Goal: Task Accomplishment & Management: Manage account settings

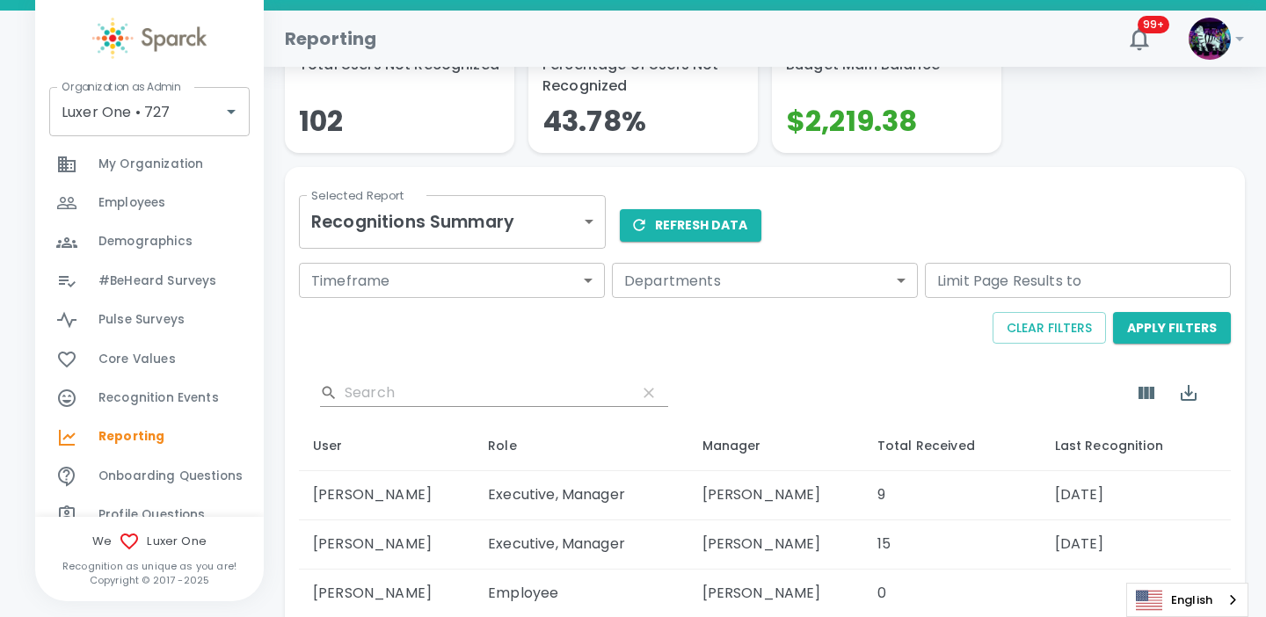
scroll to position [646, 0]
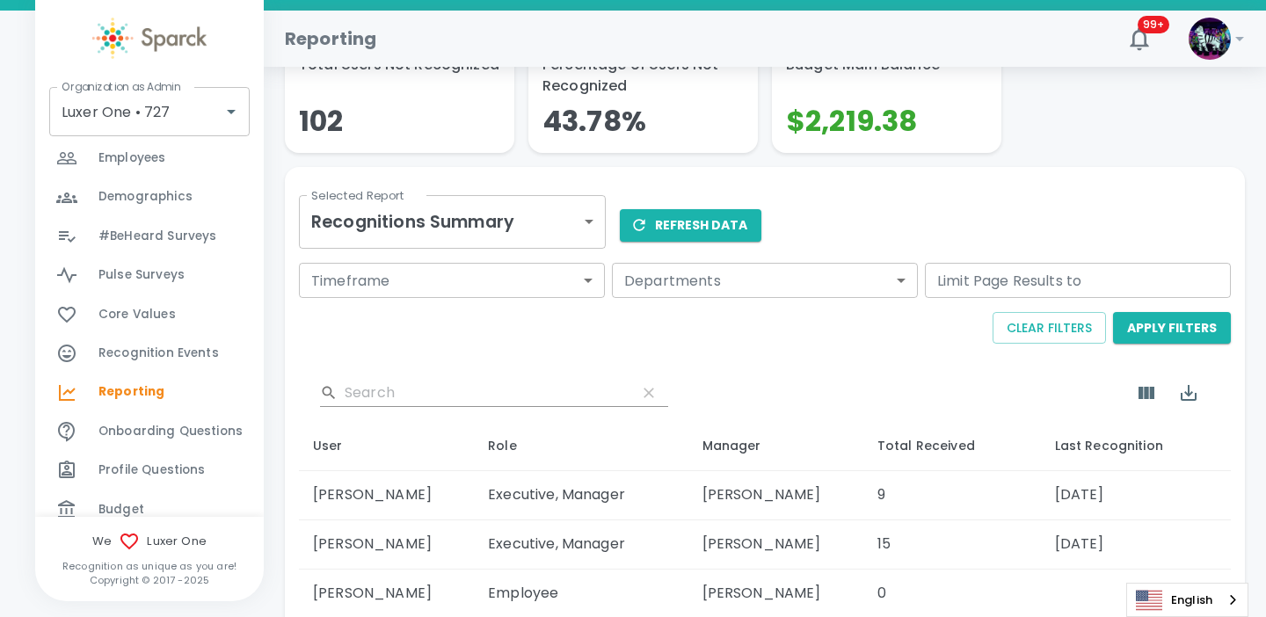
click at [190, 355] on span "Recognition Events" at bounding box center [158, 354] width 120 height 18
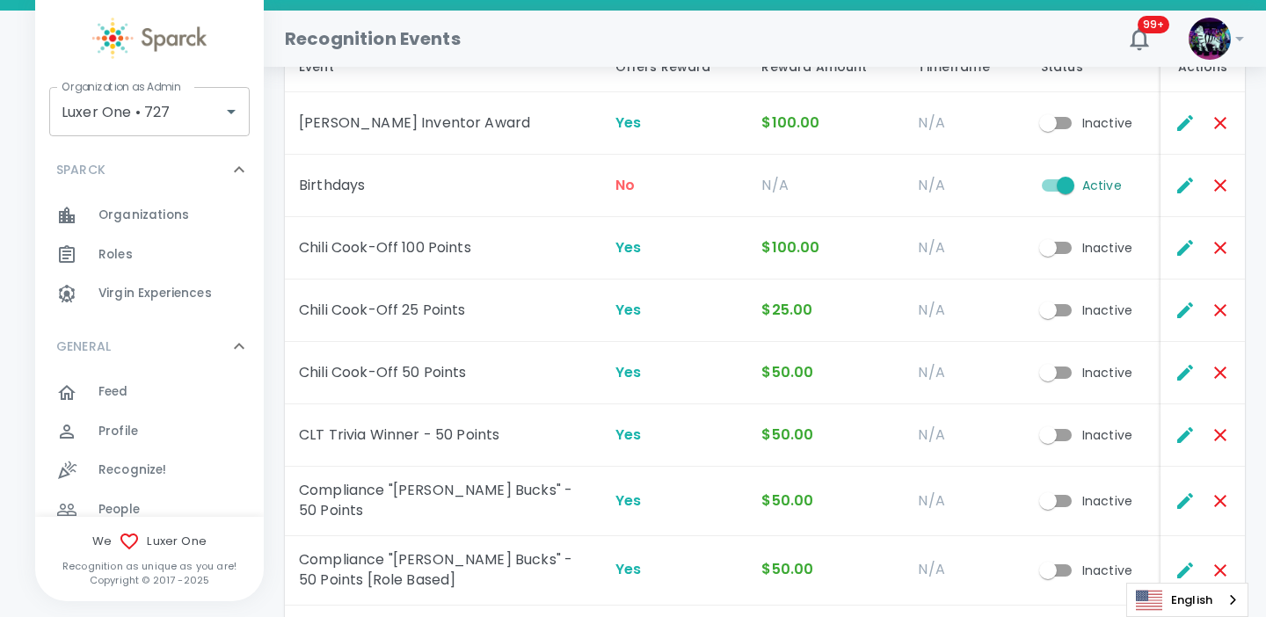
scroll to position [182, 0]
click at [1180, 182] on icon "Edit" at bounding box center [1185, 183] width 21 height 21
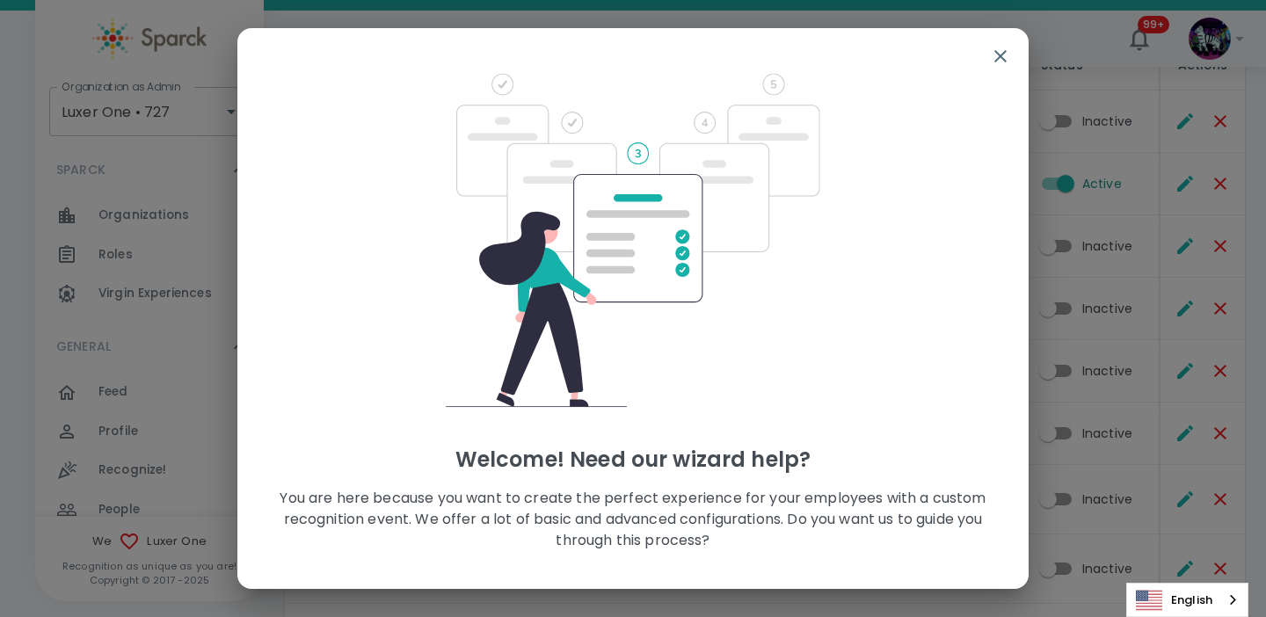
scroll to position [127, 0]
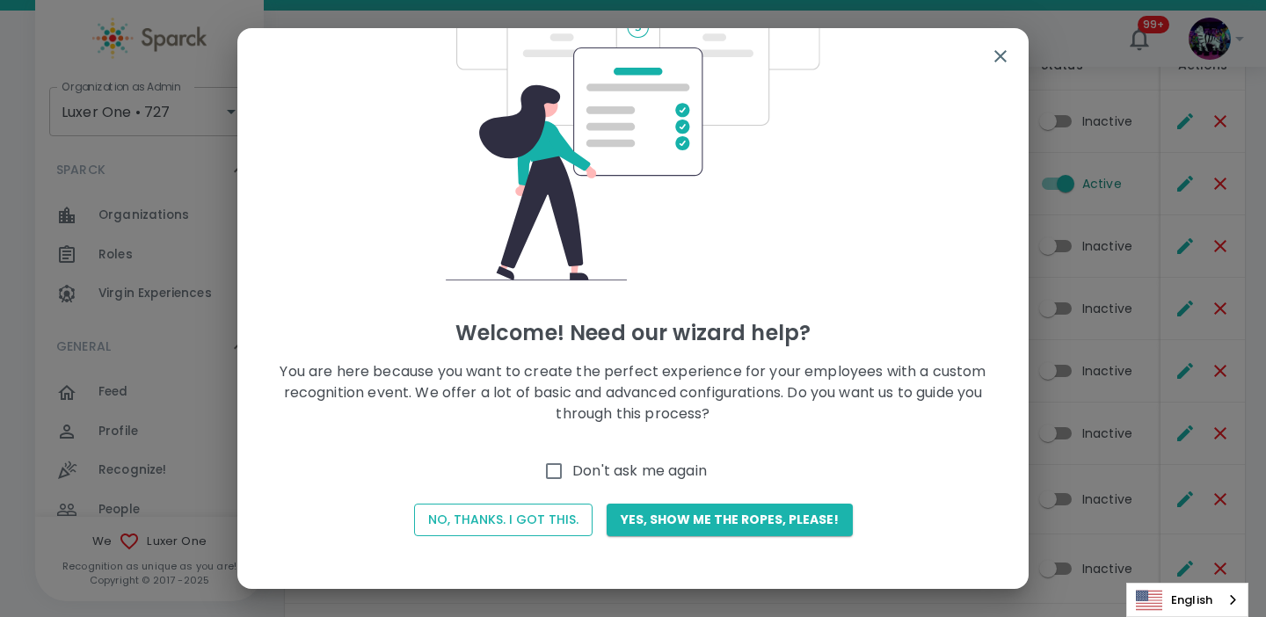
click at [529, 521] on button "No, thanks. I got this." at bounding box center [503, 520] width 179 height 33
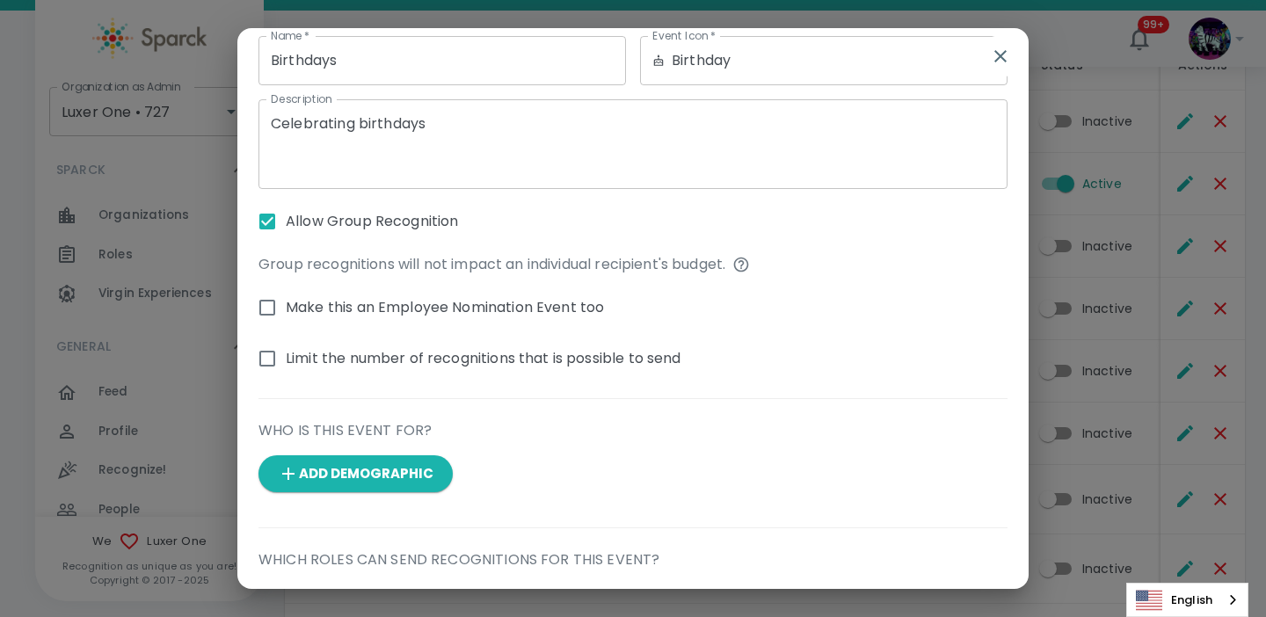
scroll to position [0, 0]
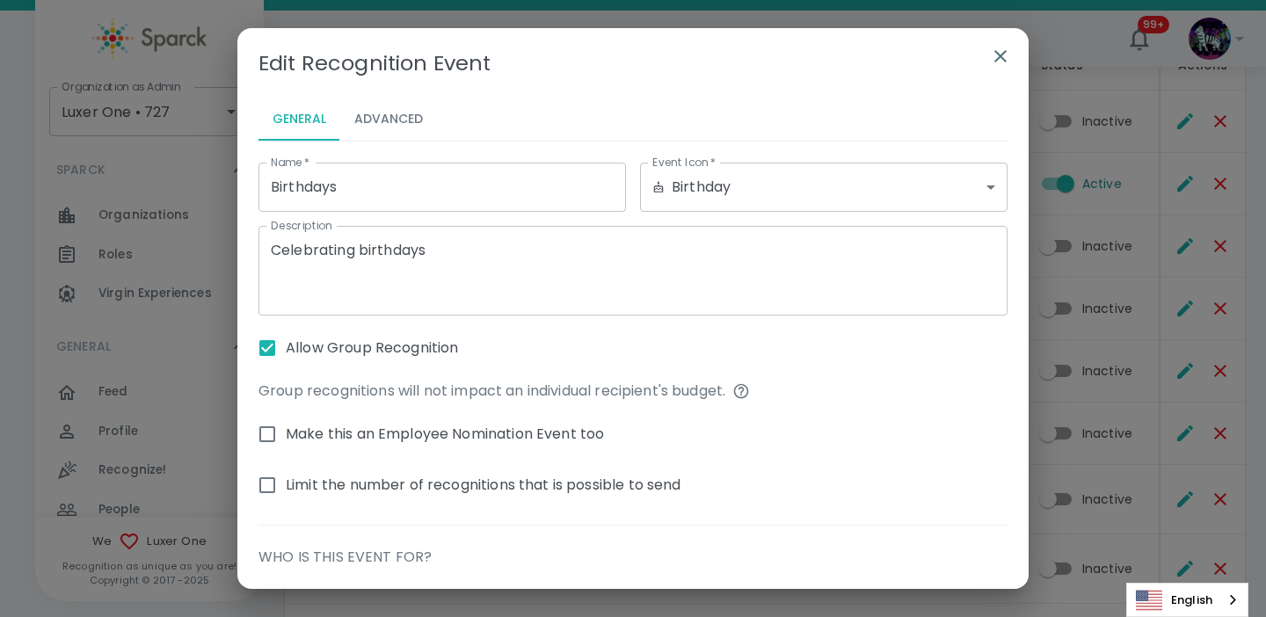
click at [403, 116] on button "Advanced" at bounding box center [388, 119] width 97 height 42
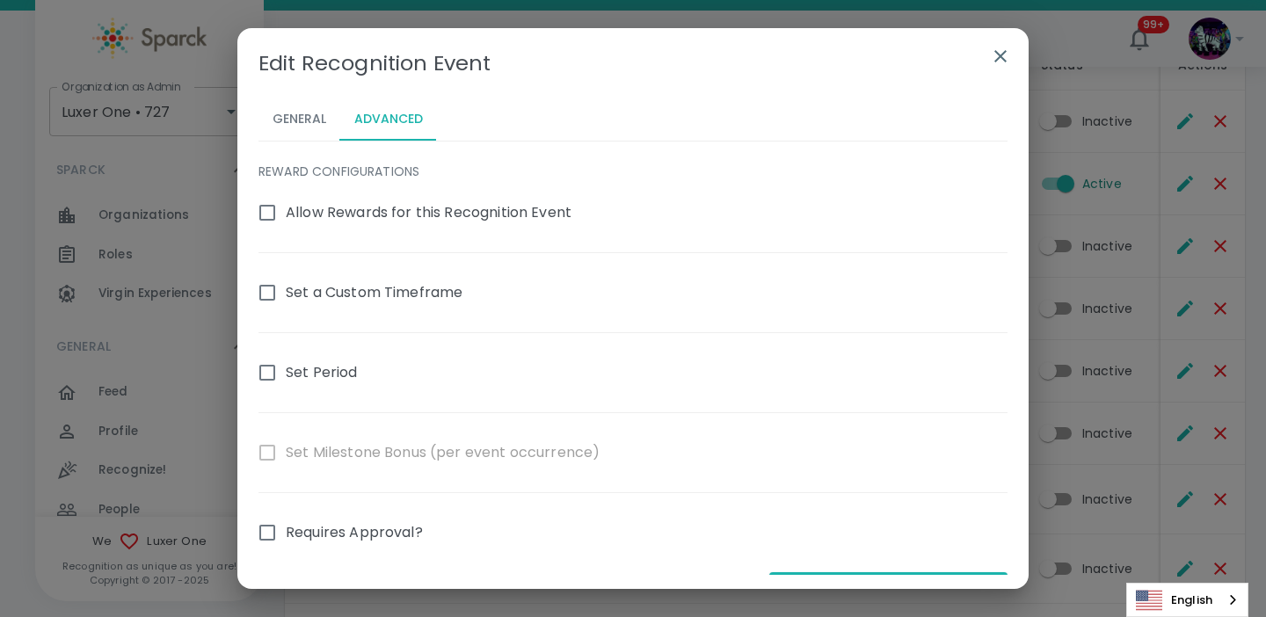
click at [1002, 59] on icon "button" at bounding box center [1000, 56] width 21 height 21
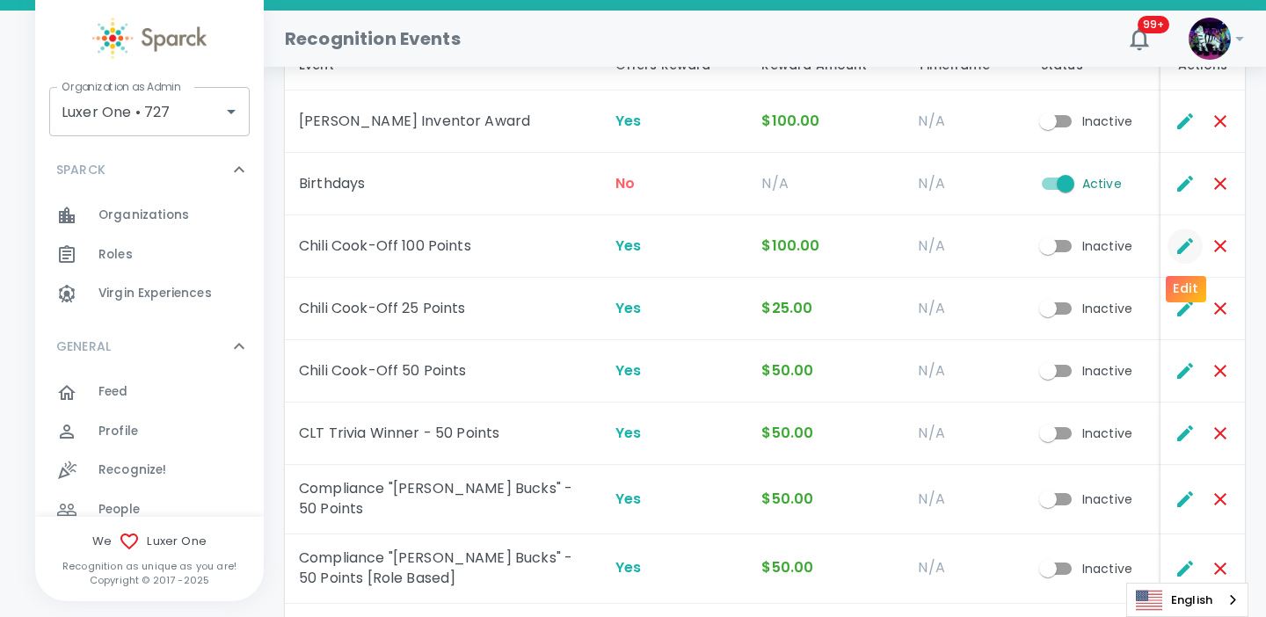
click at [1181, 248] on icon "Edit" at bounding box center [1186, 246] width 16 height 16
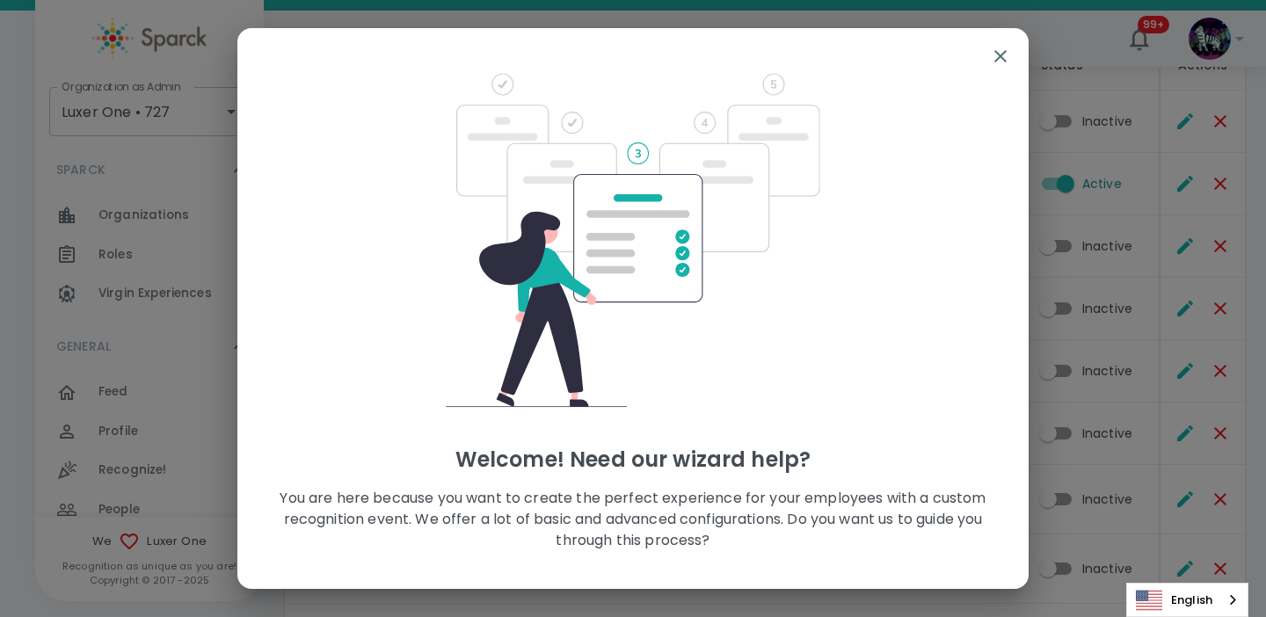
scroll to position [127, 0]
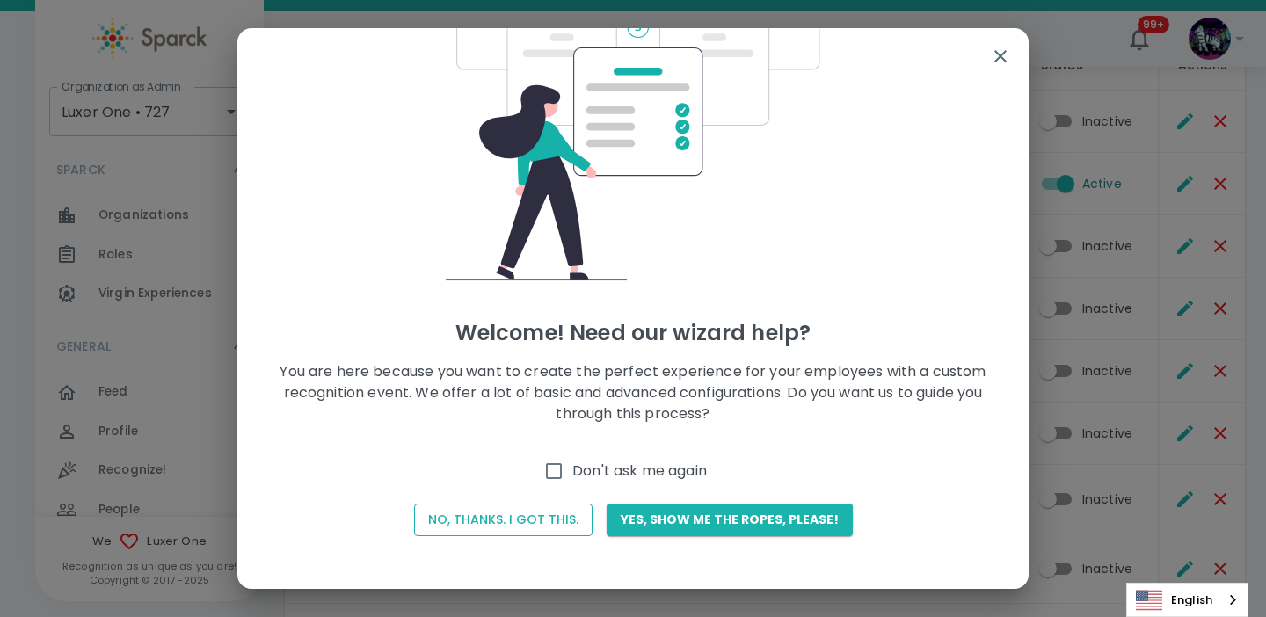
click at [499, 521] on button "No, thanks. I got this." at bounding box center [503, 520] width 179 height 33
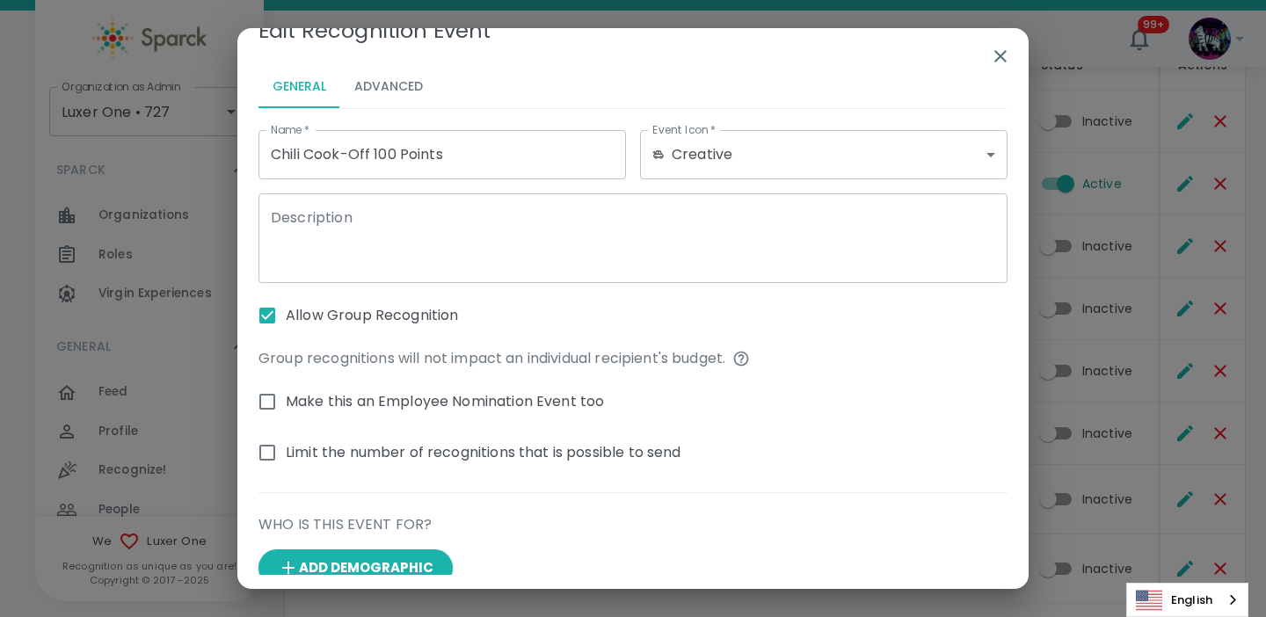
scroll to position [0, 0]
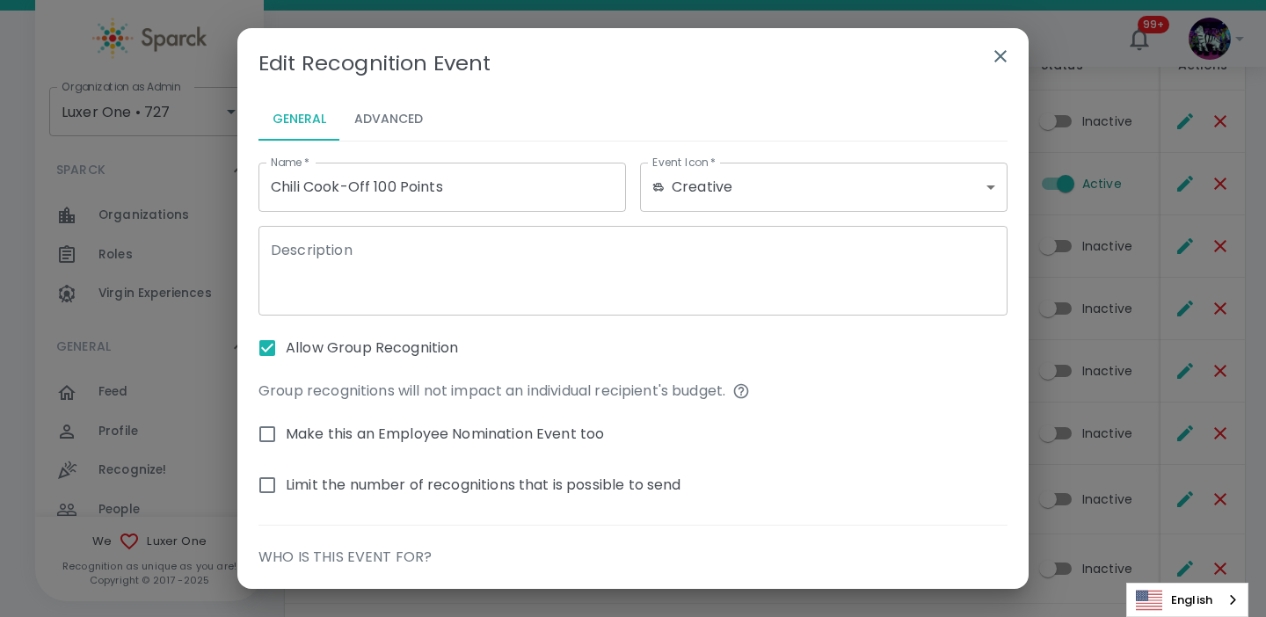
click at [398, 128] on button "Advanced" at bounding box center [388, 119] width 97 height 42
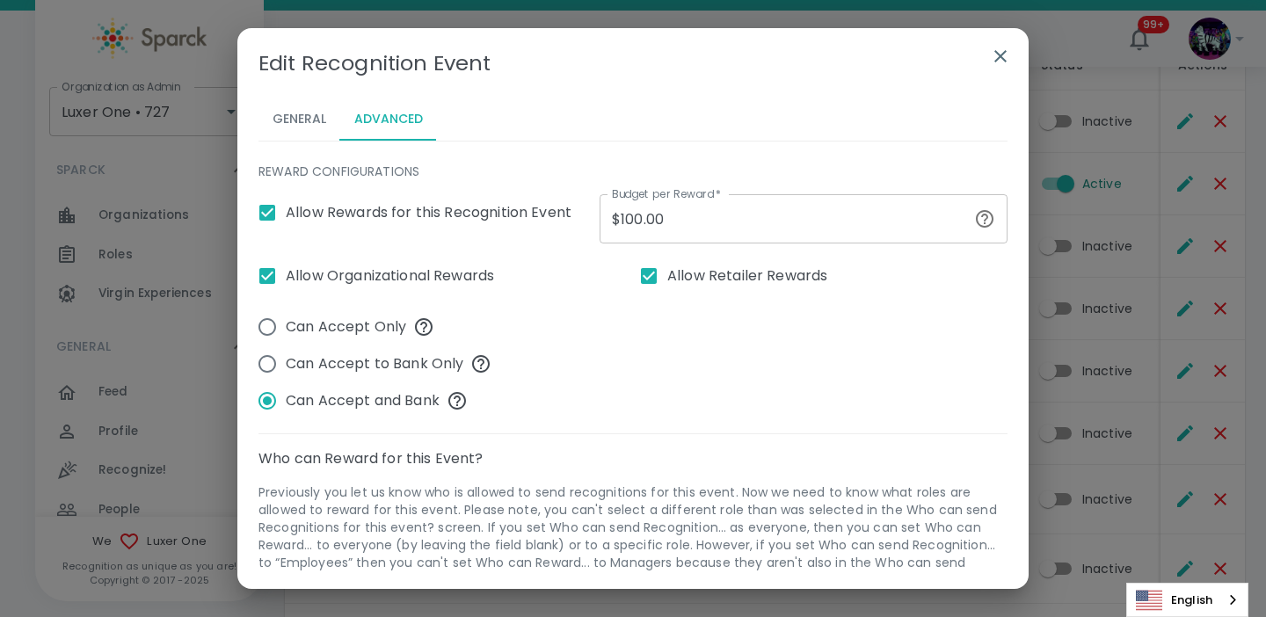
click at [269, 280] on input "Allow Organizational Rewards" at bounding box center [267, 276] width 37 height 37
checkbox input "true"
click at [656, 277] on input "Allow Retailer Rewards" at bounding box center [649, 276] width 37 height 37
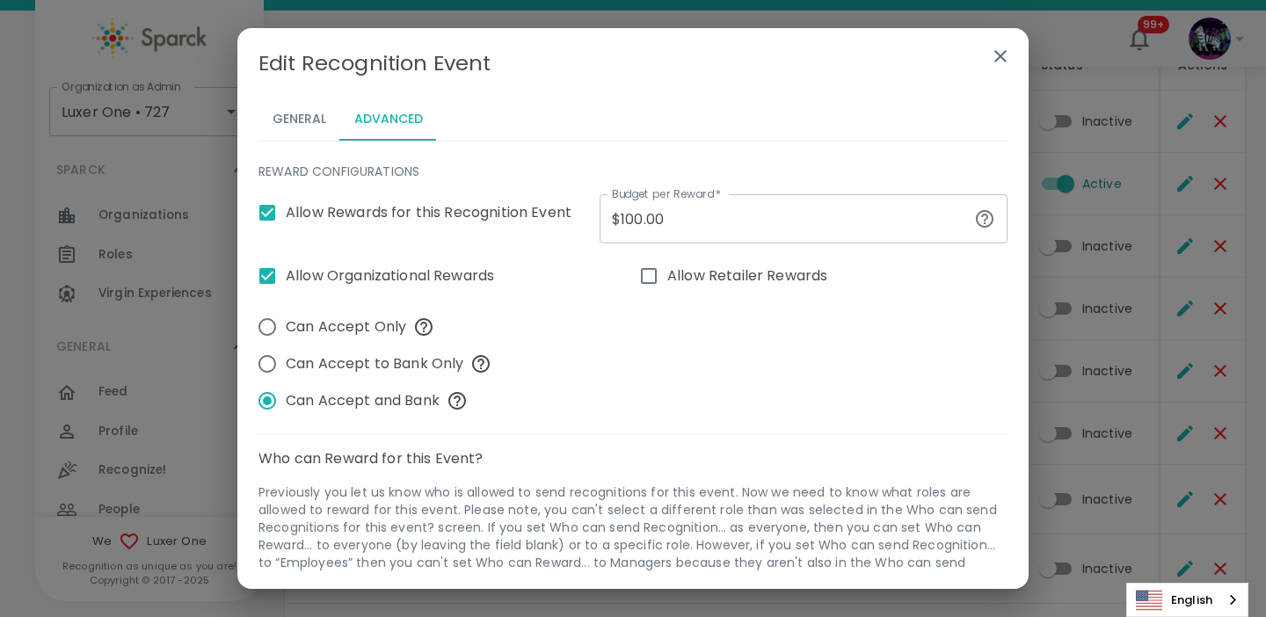
checkbox input "true"
click at [1002, 54] on icon "button" at bounding box center [1001, 56] width 12 height 12
